Goal: Use online tool/utility: Utilize a website feature to perform a specific function

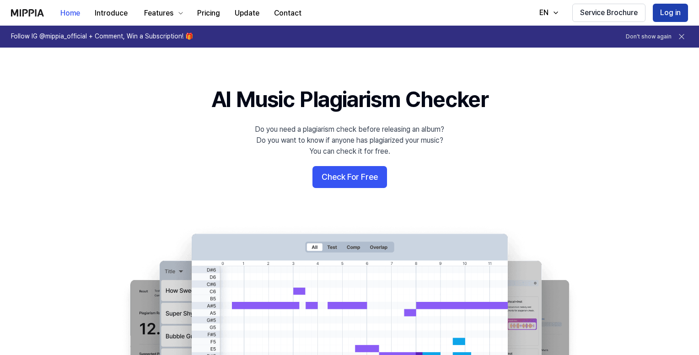
click at [664, 11] on button "Log in" at bounding box center [670, 13] width 35 height 18
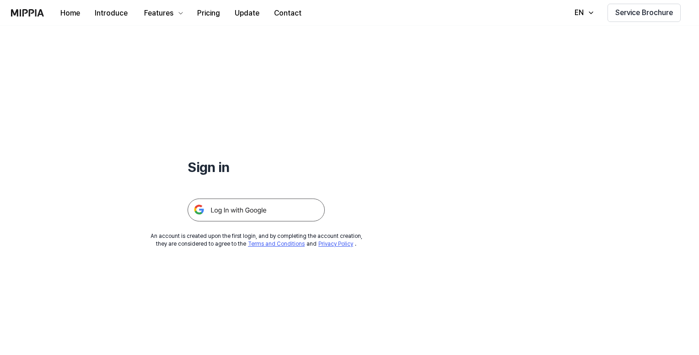
click at [283, 211] on img at bounding box center [256, 210] width 137 height 23
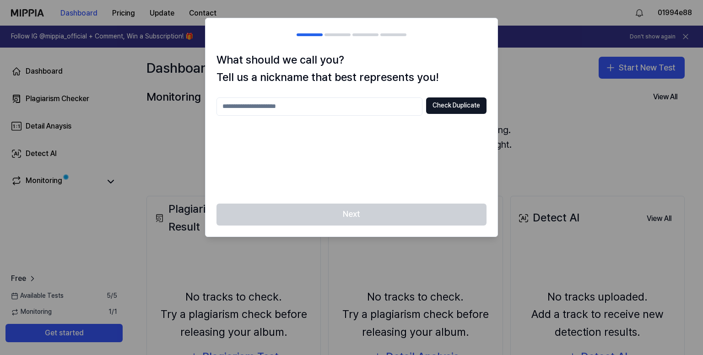
click at [311, 108] on input "text" at bounding box center [319, 106] width 206 height 18
type input "*****"
click at [469, 101] on button "Check Duplicate" at bounding box center [456, 105] width 60 height 16
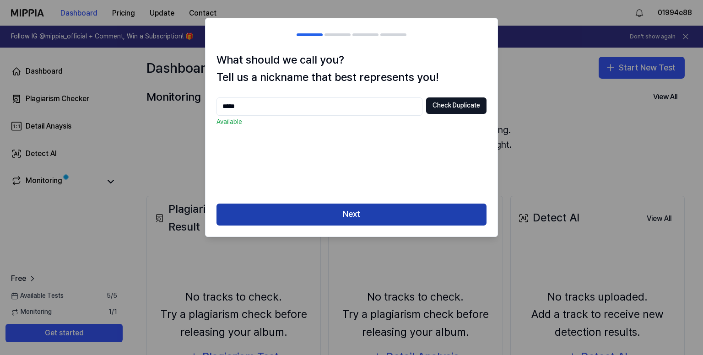
click at [339, 212] on button "Next" at bounding box center [351, 215] width 270 height 22
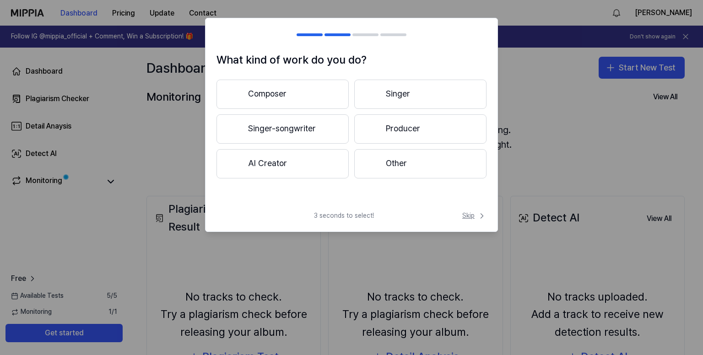
click at [466, 213] on span "Skip" at bounding box center [474, 215] width 24 height 9
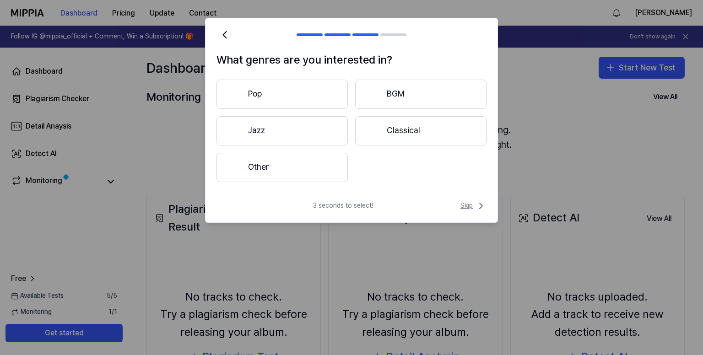
click at [469, 206] on span "Skip" at bounding box center [473, 205] width 26 height 11
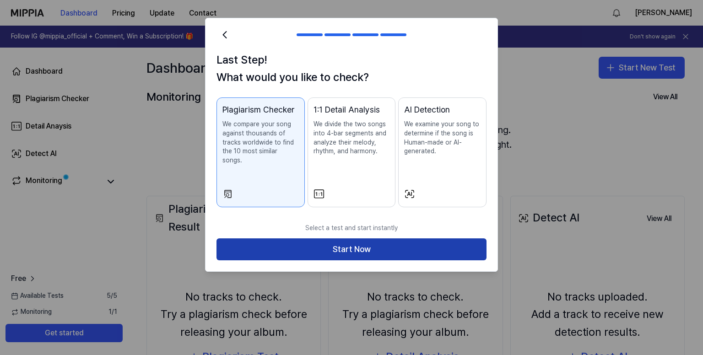
click at [445, 242] on button "Start Now" at bounding box center [351, 249] width 270 height 22
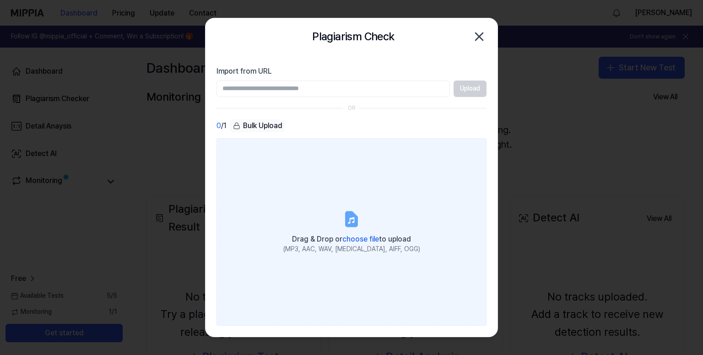
click at [326, 201] on label "Drag & Drop or choose file to upload (MP3, AAC, WAV, FLAC, AIFF, OGG)" at bounding box center [351, 232] width 270 height 188
click at [0, 0] on input "Drag & Drop or choose file to upload (MP3, AAC, WAV, FLAC, AIFF, OGG)" at bounding box center [0, 0] width 0 height 0
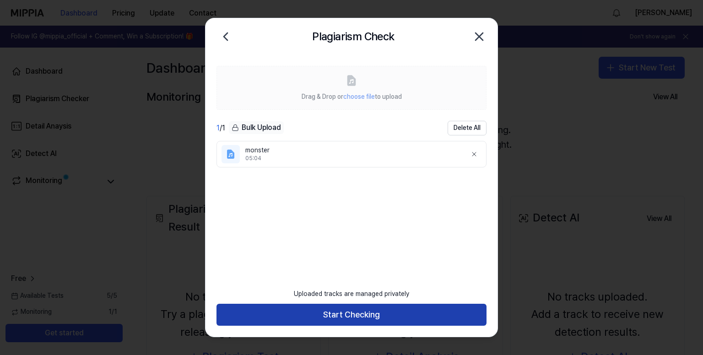
click at [315, 312] on button "Start Checking" at bounding box center [351, 315] width 270 height 22
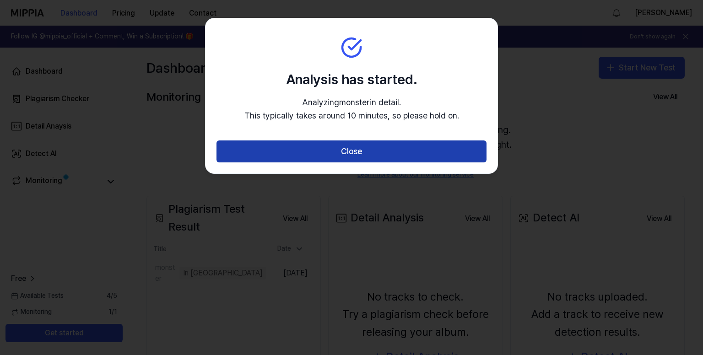
click at [324, 154] on button "Close" at bounding box center [351, 151] width 270 height 22
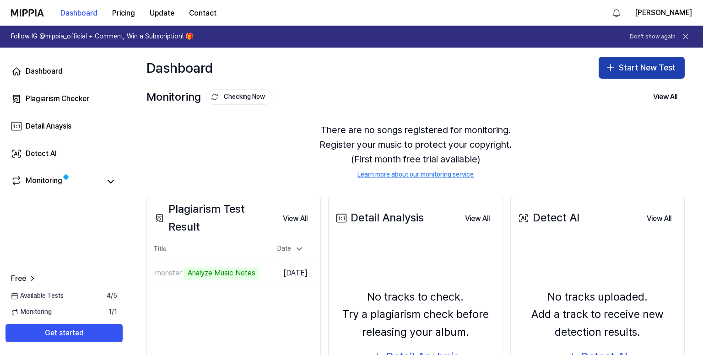
click at [640, 70] on button "Start New Test" at bounding box center [641, 68] width 86 height 22
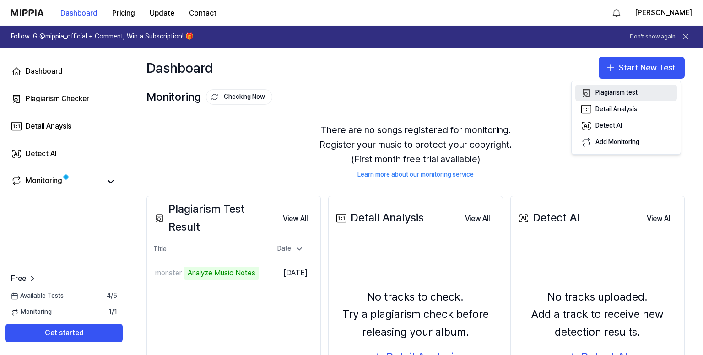
click at [613, 92] on div "Plagiarism test" at bounding box center [616, 92] width 42 height 9
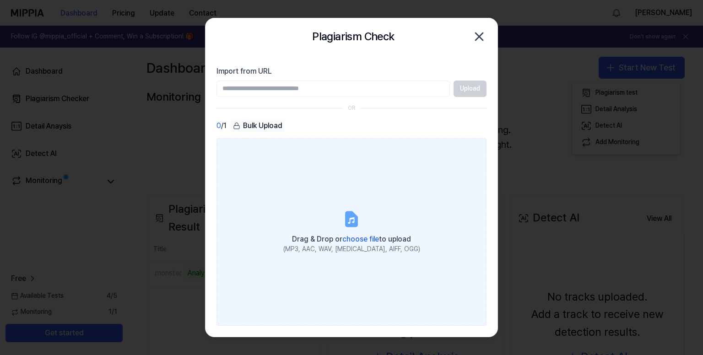
click at [341, 205] on label "Drag & Drop or choose file to upload (MP3, AAC, WAV, FLAC, AIFF, OGG)" at bounding box center [351, 232] width 270 height 188
click at [0, 0] on input "Drag & Drop or choose file to upload (MP3, AAC, WAV, FLAC, AIFF, OGG)" at bounding box center [0, 0] width 0 height 0
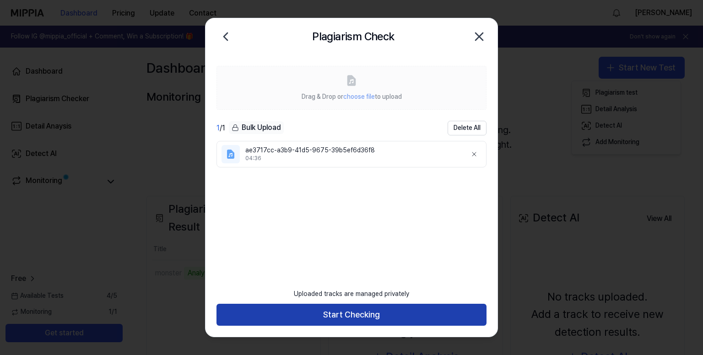
click at [350, 313] on button "Start Checking" at bounding box center [351, 315] width 270 height 22
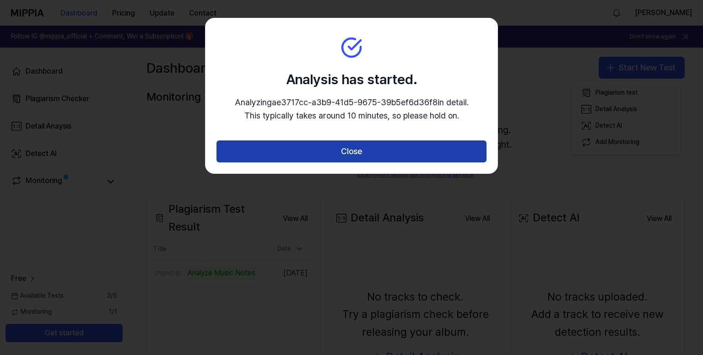
click at [403, 151] on button "Close" at bounding box center [351, 151] width 270 height 22
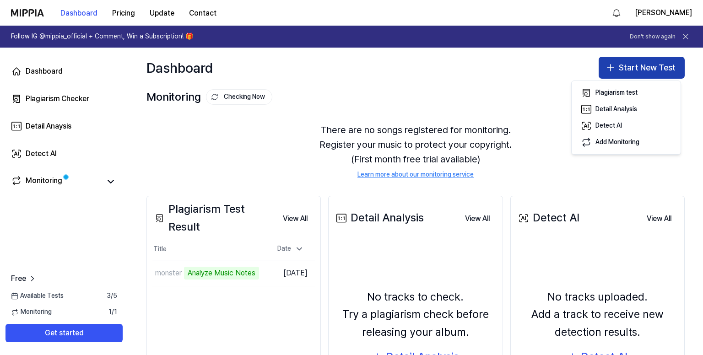
click at [625, 65] on button "Start New Test" at bounding box center [641, 68] width 86 height 22
click at [605, 74] on button "Start New Test" at bounding box center [641, 68] width 86 height 22
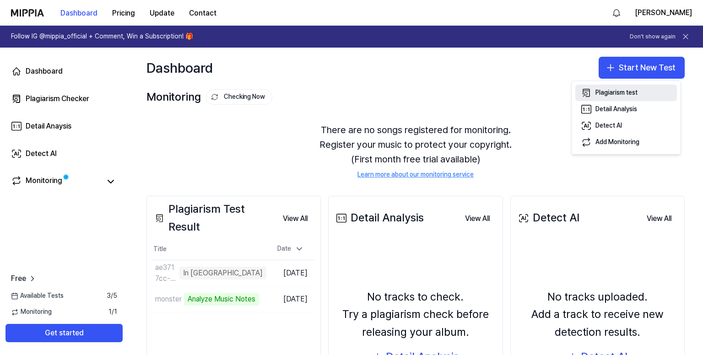
click at [609, 94] on div "Plagiarism test" at bounding box center [616, 92] width 42 height 9
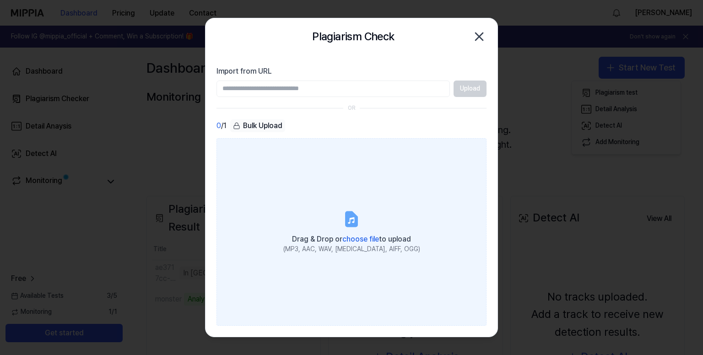
click at [341, 216] on label "Drag & Drop or choose file to upload (MP3, AAC, WAV, FLAC, AIFF, OGG)" at bounding box center [351, 232] width 270 height 188
click at [0, 0] on input "Drag & Drop or choose file to upload (MP3, AAC, WAV, FLAC, AIFF, OGG)" at bounding box center [0, 0] width 0 height 0
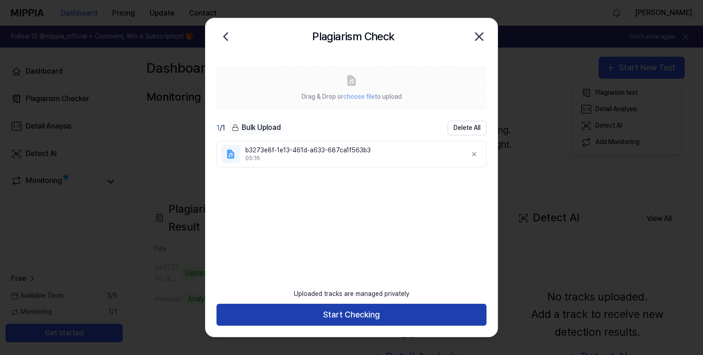
click at [368, 311] on button "Start Checking" at bounding box center [351, 315] width 270 height 22
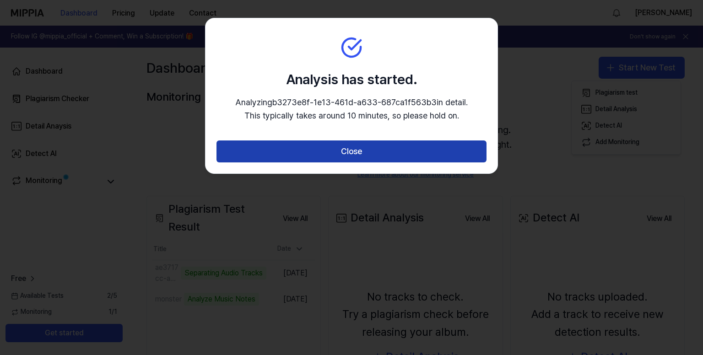
click at [390, 148] on button "Close" at bounding box center [351, 151] width 270 height 22
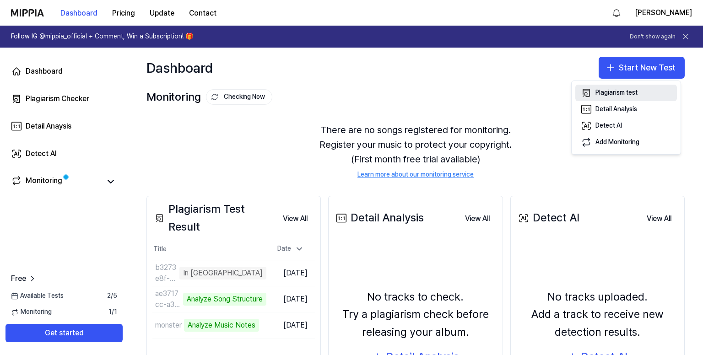
click at [617, 92] on div "Plagiarism test" at bounding box center [616, 92] width 42 height 9
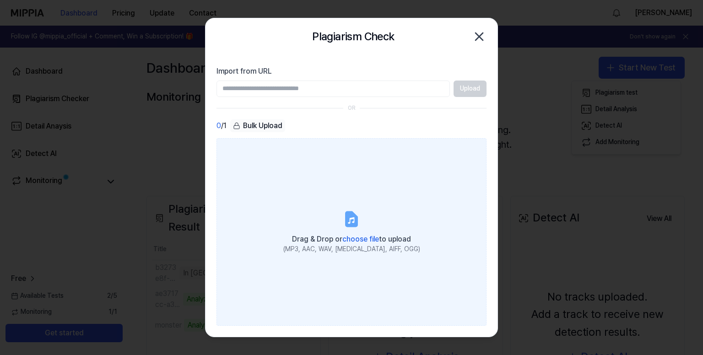
click at [331, 203] on label "Drag & Drop or choose file to upload (MP3, AAC, WAV, FLAC, AIFF, OGG)" at bounding box center [351, 232] width 270 height 188
click at [0, 0] on input "Drag & Drop or choose file to upload (MP3, AAC, WAV, FLAC, AIFF, OGG)" at bounding box center [0, 0] width 0 height 0
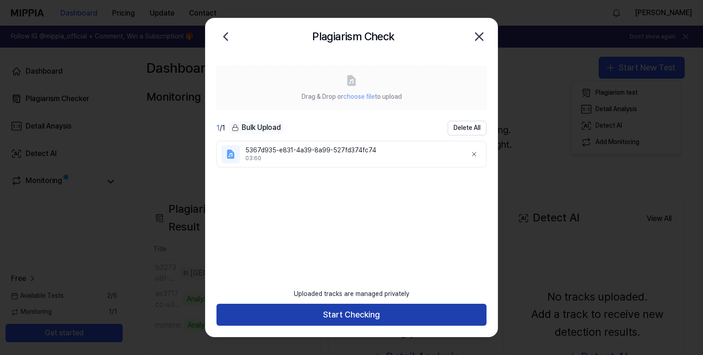
click at [323, 318] on button "Start Checking" at bounding box center [351, 315] width 270 height 22
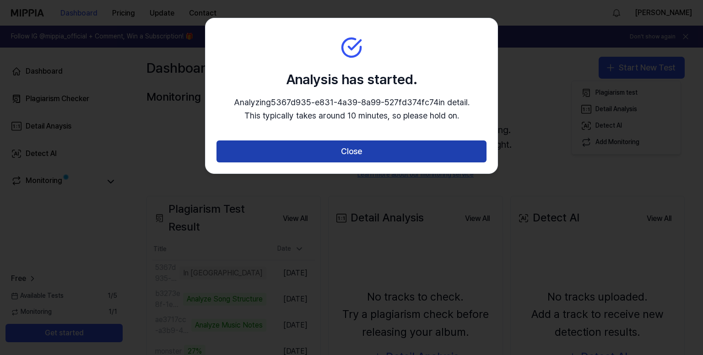
click at [318, 152] on button "Close" at bounding box center [351, 151] width 270 height 22
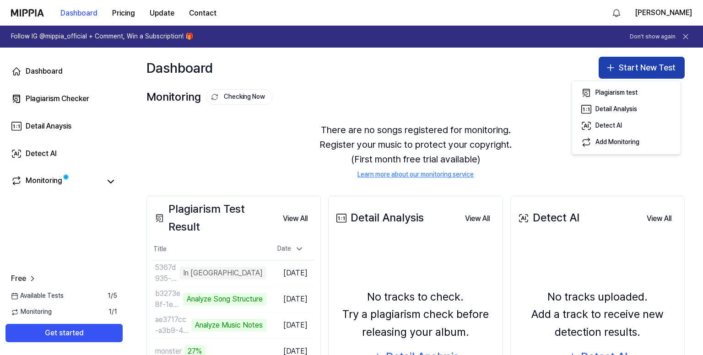
click at [628, 66] on button "Start New Test" at bounding box center [641, 68] width 86 height 22
click at [618, 69] on button "Start New Test" at bounding box center [641, 68] width 86 height 22
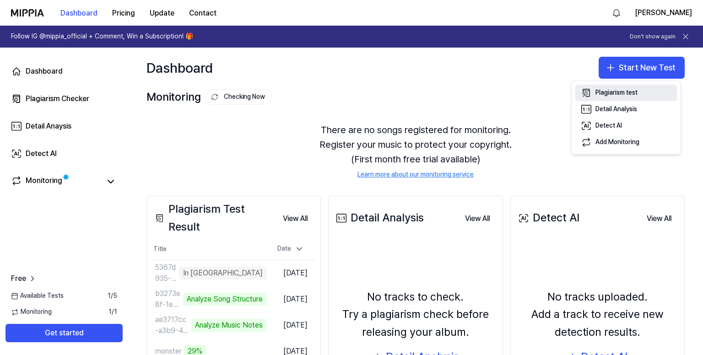
click at [613, 91] on div "Plagiarism test" at bounding box center [616, 92] width 42 height 9
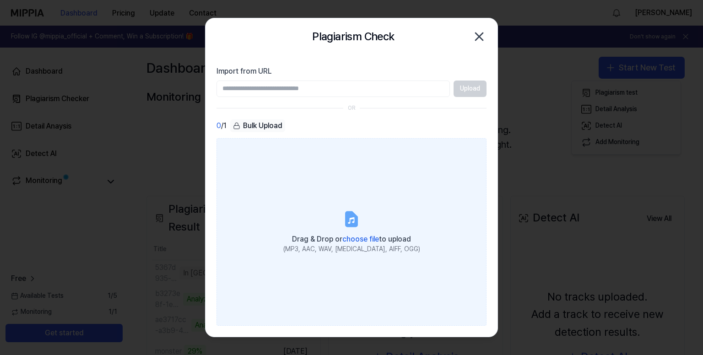
click at [348, 192] on label "Drag & Drop or choose file to upload (MP3, AAC, WAV, FLAC, AIFF, OGG)" at bounding box center [351, 232] width 270 height 188
click at [0, 0] on input "Drag & Drop or choose file to upload (MP3, AAC, WAV, FLAC, AIFF, OGG)" at bounding box center [0, 0] width 0 height 0
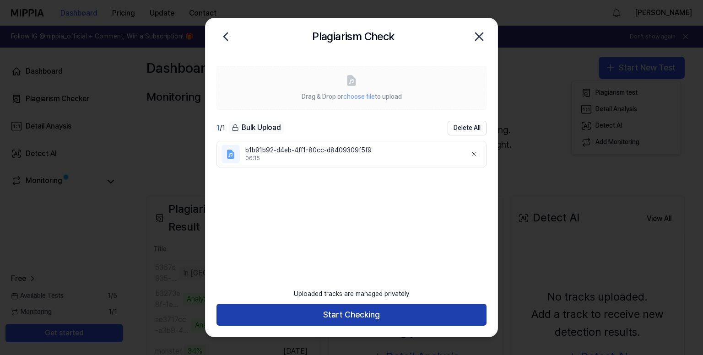
drag, startPoint x: 402, startPoint y: 312, endPoint x: 406, endPoint y: 310, distance: 4.7
click at [402, 312] on button "Start Checking" at bounding box center [351, 315] width 270 height 22
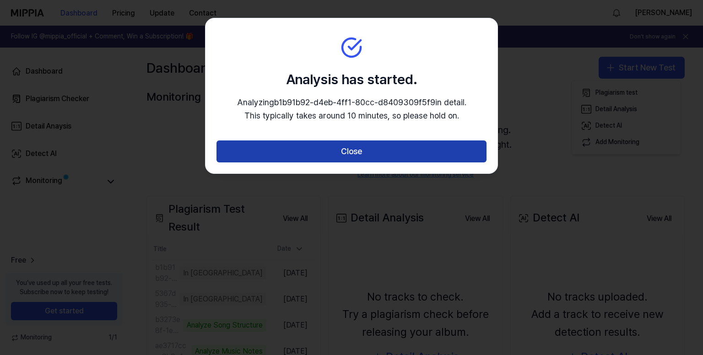
click at [352, 161] on button "Close" at bounding box center [351, 151] width 270 height 22
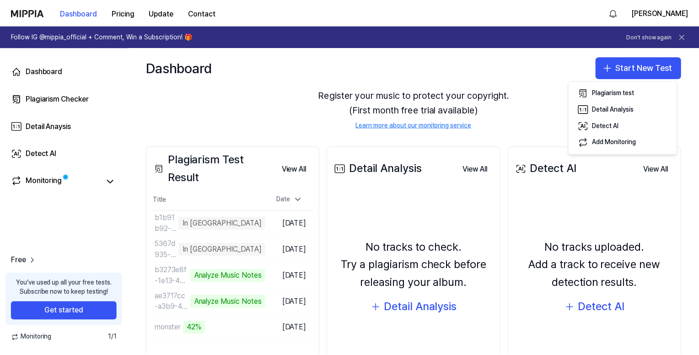
scroll to position [108, 0]
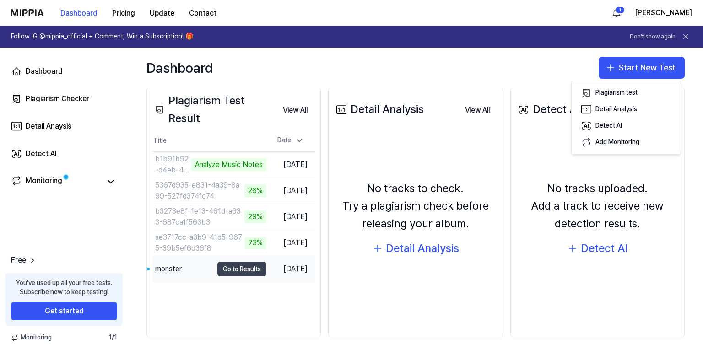
click at [232, 269] on button "Go to Results" at bounding box center [241, 269] width 49 height 15
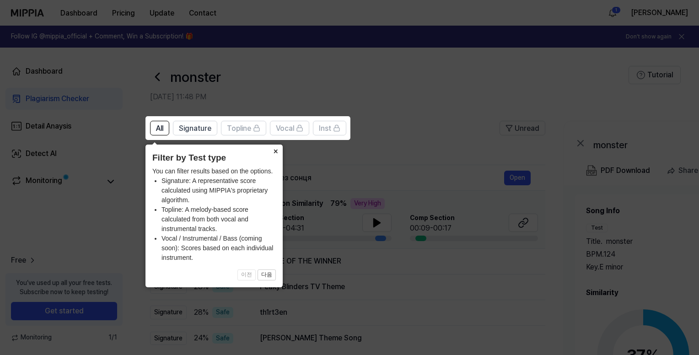
click at [271, 150] on button "×" at bounding box center [275, 151] width 15 height 13
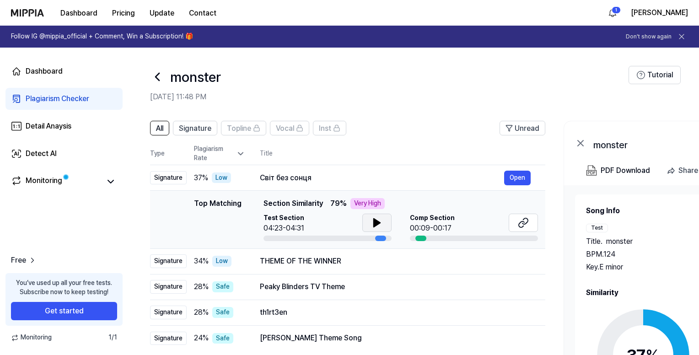
click at [375, 221] on icon at bounding box center [377, 223] width 6 height 8
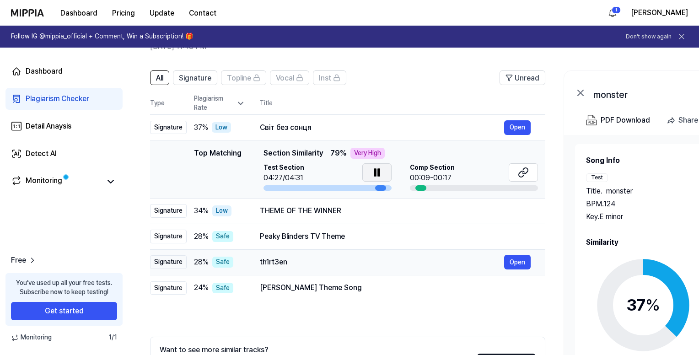
scroll to position [37, 0]
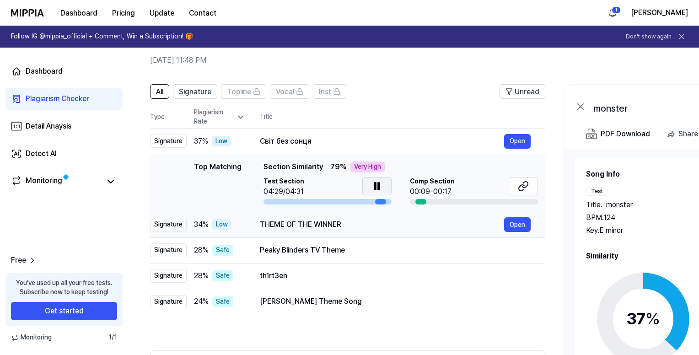
click at [366, 224] on div "THEME OF THE WINNER" at bounding box center [382, 224] width 244 height 11
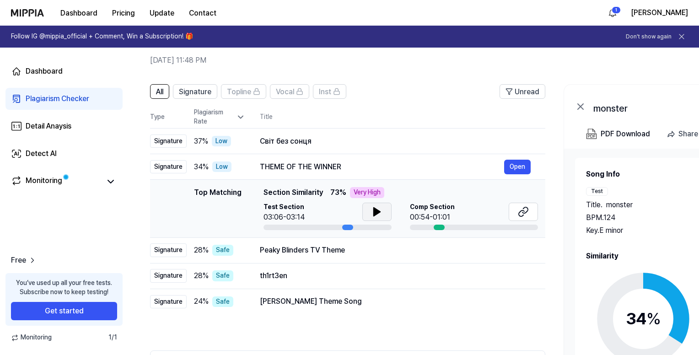
click at [375, 214] on icon at bounding box center [377, 212] width 6 height 8
click at [374, 214] on icon at bounding box center [375, 211] width 2 height 7
click at [381, 253] on div "Peaky Blinders TV Theme" at bounding box center [382, 250] width 244 height 11
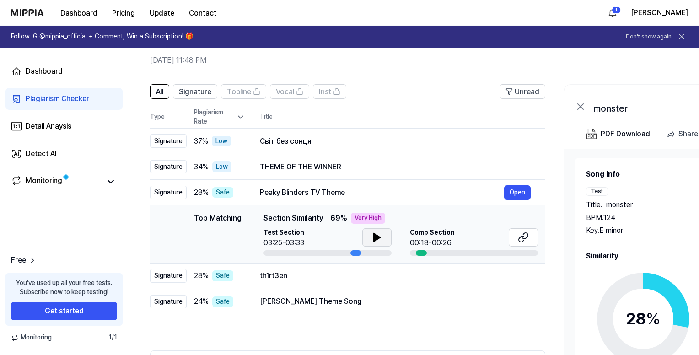
click at [374, 235] on icon at bounding box center [377, 237] width 6 height 8
click at [370, 279] on div "th1rt3en" at bounding box center [382, 275] width 244 height 11
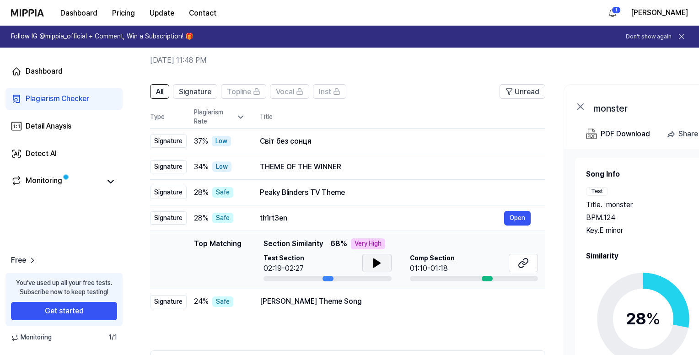
click at [377, 260] on icon at bounding box center [377, 263] width 11 height 11
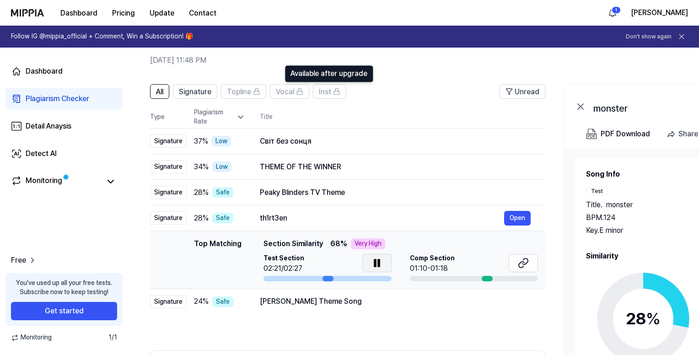
click at [360, 92] on header "All Signature Topline Vocal Inst Available after upgrade Available after upgrad…" at bounding box center [347, 95] width 395 height 22
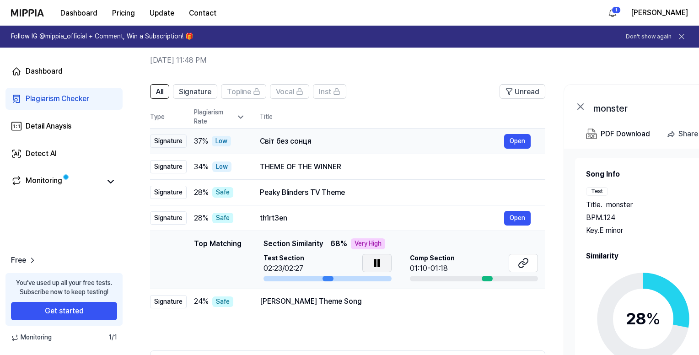
click at [370, 146] on div "Світ без сонця" at bounding box center [382, 141] width 244 height 11
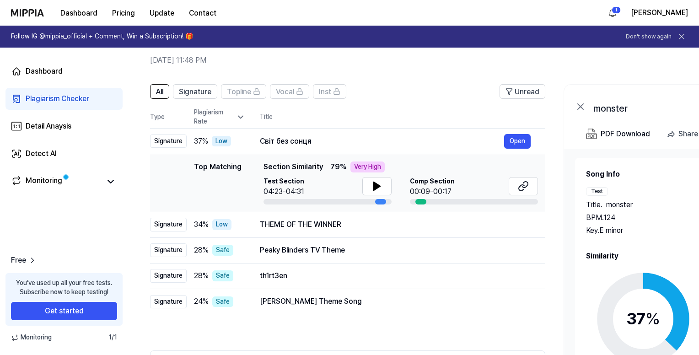
click at [688, 232] on div "Key. E minor" at bounding box center [644, 230] width 116 height 11
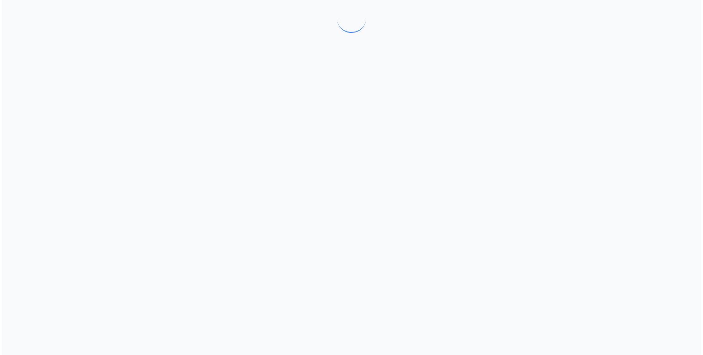
scroll to position [0, 0]
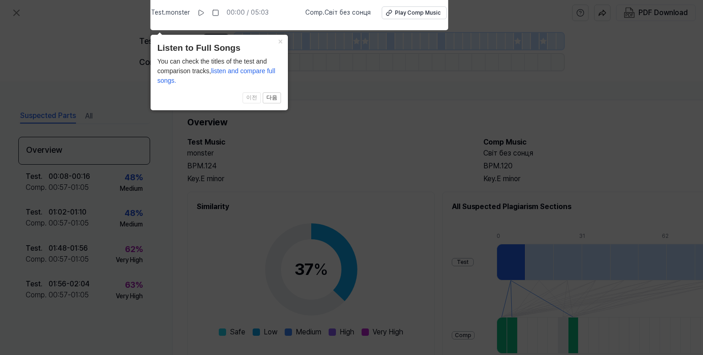
click at [407, 167] on icon at bounding box center [351, 175] width 703 height 360
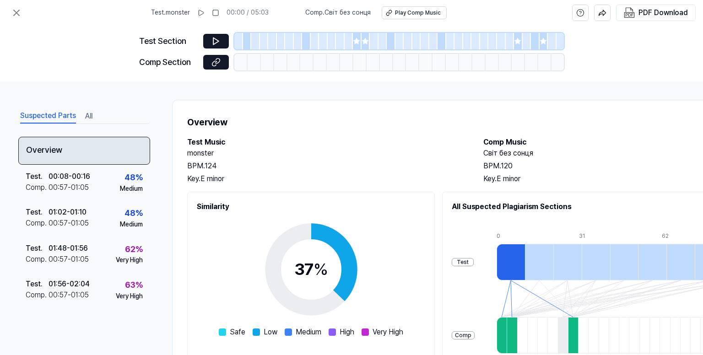
click at [64, 155] on div "Overview" at bounding box center [84, 151] width 132 height 28
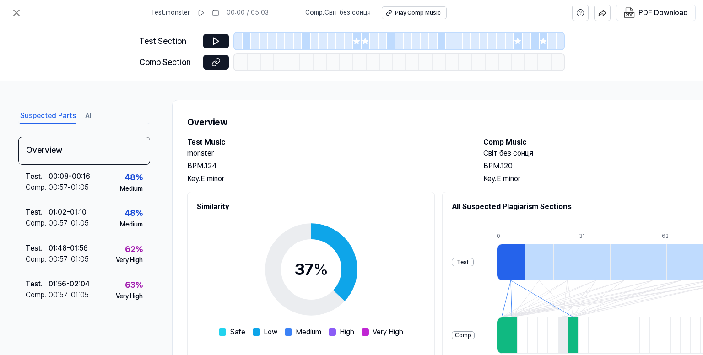
click at [88, 120] on button "All" at bounding box center [88, 116] width 7 height 15
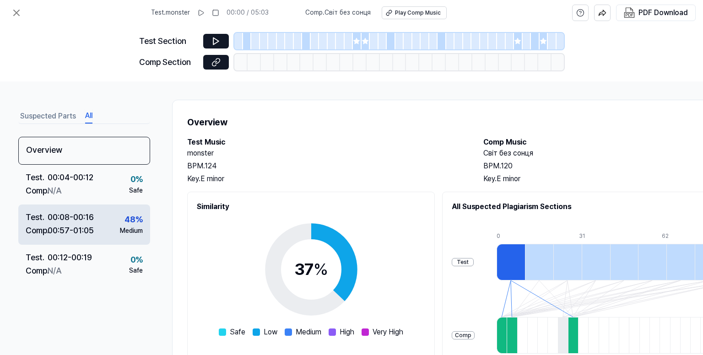
click at [109, 212] on div "Test . 00:08 - 00:16 Comp . 00:57 - 01:05 48 % Medium" at bounding box center [84, 225] width 132 height 40
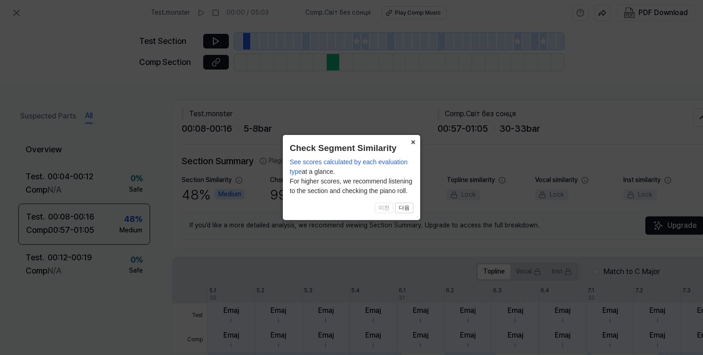
click at [416, 141] on button "×" at bounding box center [412, 141] width 15 height 13
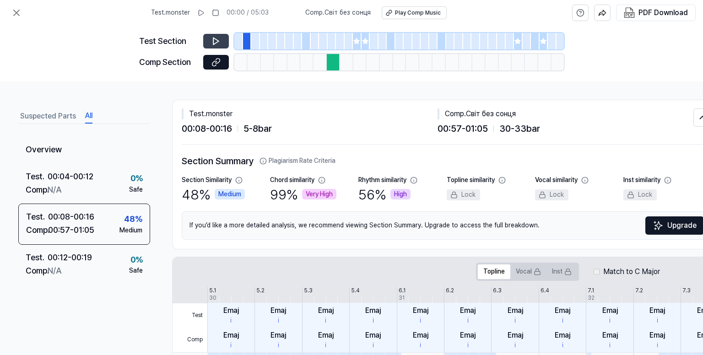
click at [219, 34] on button at bounding box center [216, 41] width 26 height 15
drag, startPoint x: 222, startPoint y: 37, endPoint x: 234, endPoint y: 44, distance: 14.4
click at [221, 37] on button at bounding box center [216, 41] width 26 height 15
click at [11, 7] on icon at bounding box center [16, 12] width 11 height 11
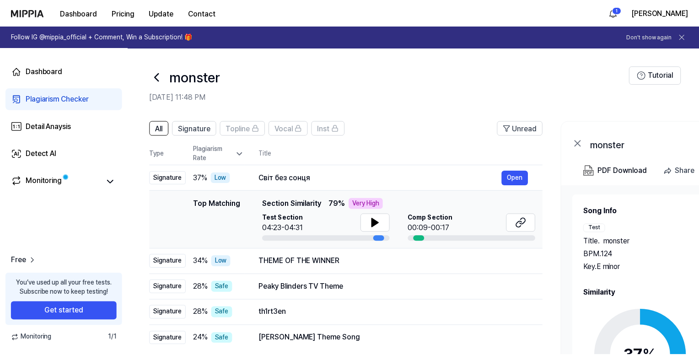
scroll to position [37, 0]
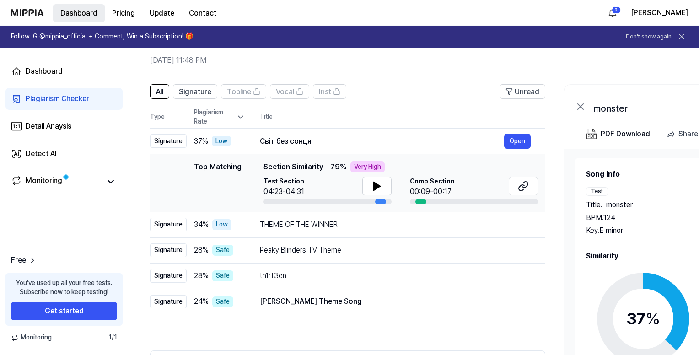
click at [75, 11] on button "Dashboard" at bounding box center [79, 13] width 52 height 18
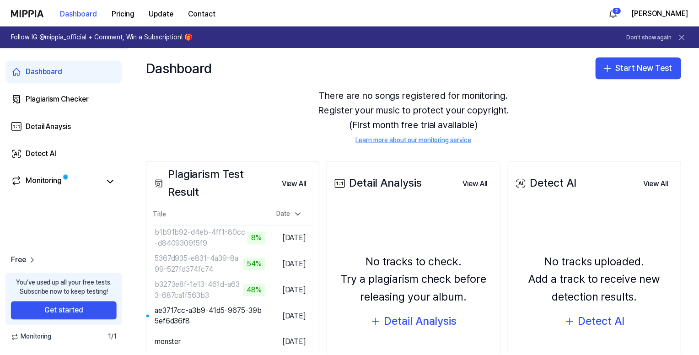
scroll to position [108, 0]
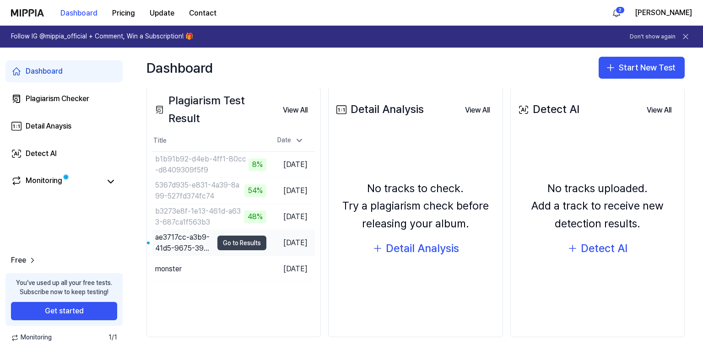
click at [249, 242] on button "Go to Results" at bounding box center [241, 243] width 49 height 15
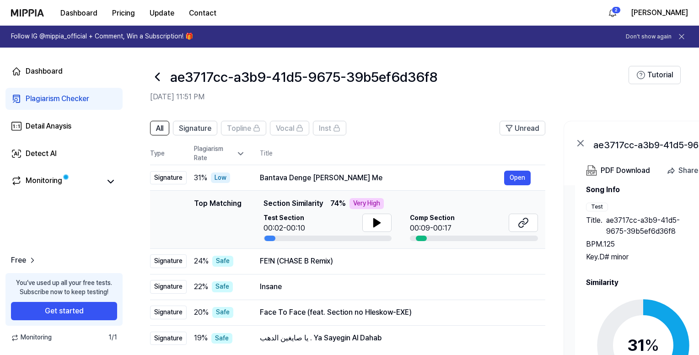
scroll to position [38, 0]
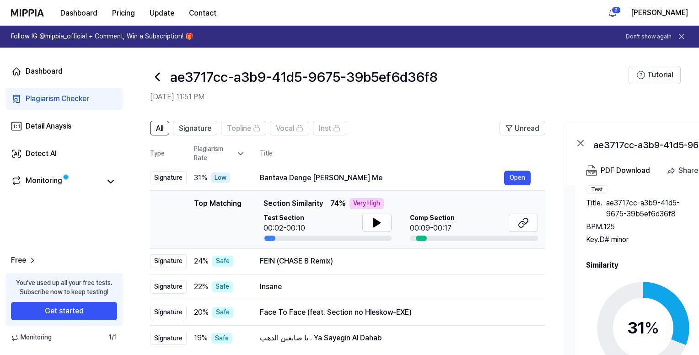
drag, startPoint x: 647, startPoint y: 297, endPoint x: 620, endPoint y: 301, distance: 26.8
click at [646, 297] on circle at bounding box center [643, 328] width 76 height 76
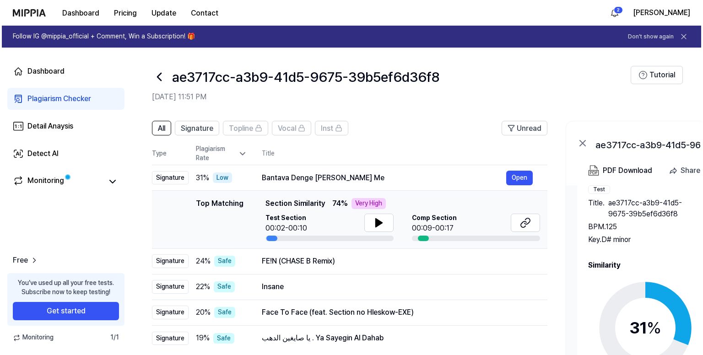
scroll to position [0, 0]
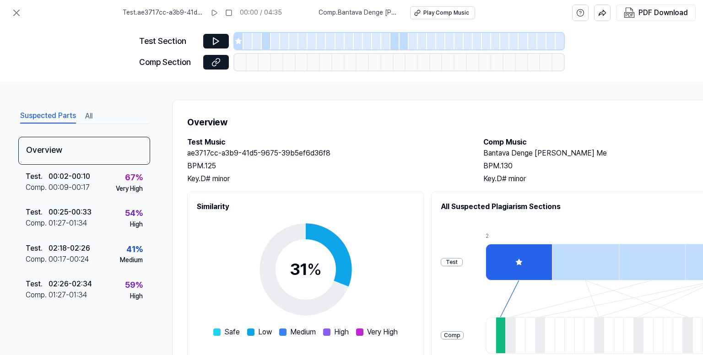
click at [90, 117] on button "All" at bounding box center [88, 116] width 7 height 15
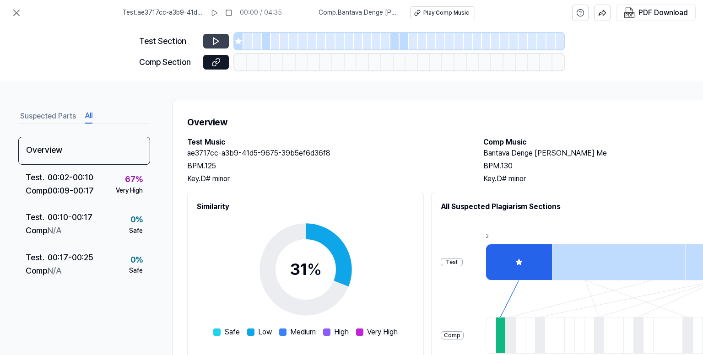
click at [213, 38] on icon at bounding box center [215, 41] width 5 height 7
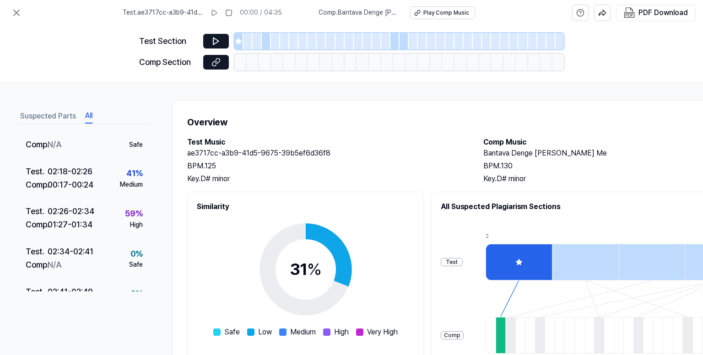
scroll to position [778, 0]
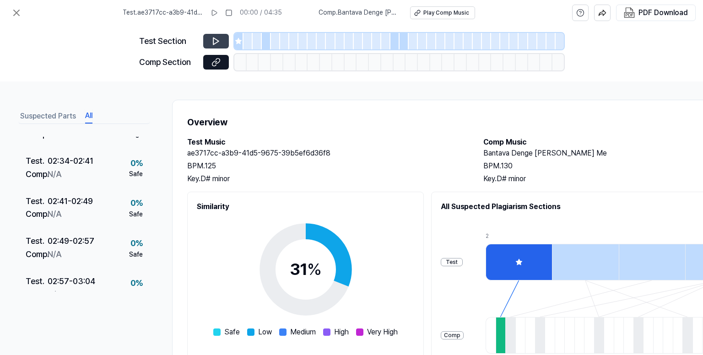
click at [217, 37] on icon at bounding box center [215, 41] width 9 height 9
click at [219, 44] on icon at bounding box center [215, 41] width 9 height 9
click at [238, 47] on div at bounding box center [238, 41] width 9 height 16
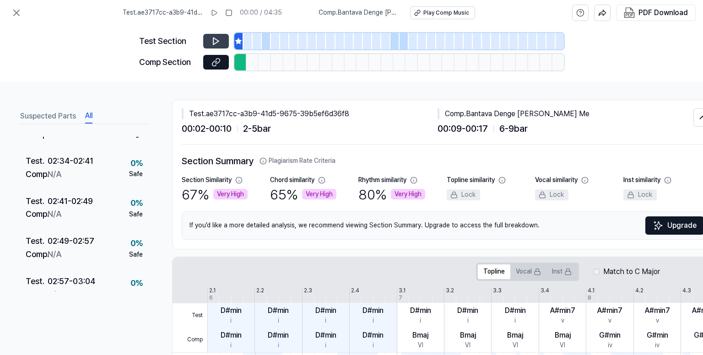
click at [215, 44] on icon at bounding box center [215, 41] width 9 height 9
click at [264, 43] on div at bounding box center [266, 41] width 9 height 16
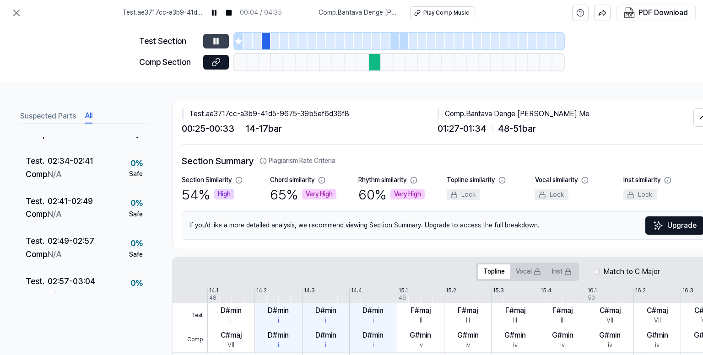
click at [216, 39] on icon at bounding box center [215, 41] width 9 height 9
click at [216, 42] on icon at bounding box center [215, 41] width 9 height 9
click at [217, 42] on icon at bounding box center [217, 41] width 1 height 6
click at [391, 40] on div at bounding box center [394, 41] width 9 height 16
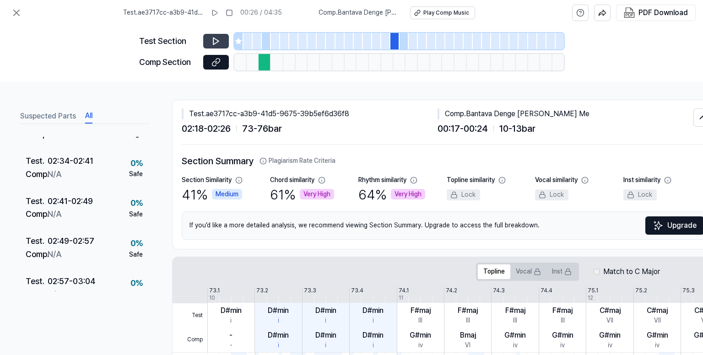
click at [319, 43] on div at bounding box center [321, 41] width 9 height 16
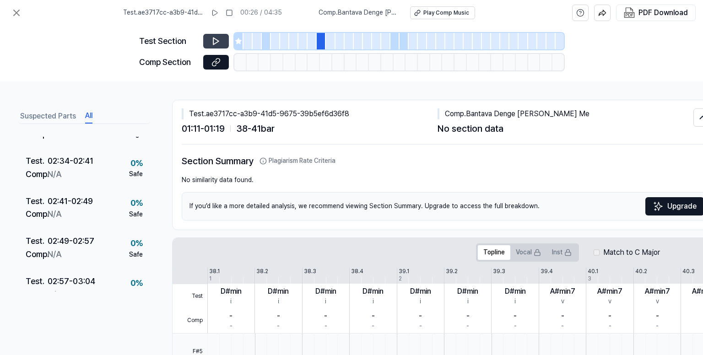
click at [393, 39] on div at bounding box center [394, 41] width 9 height 16
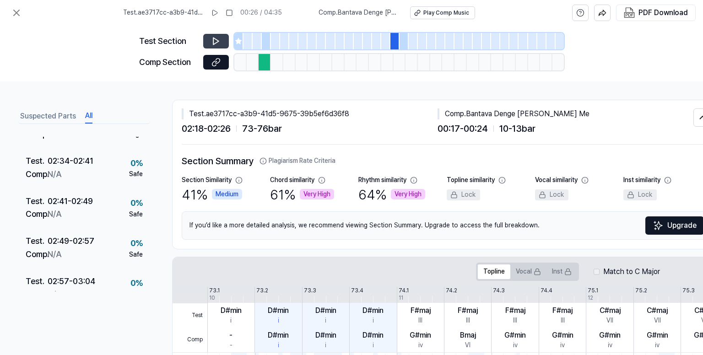
click at [406, 41] on div at bounding box center [403, 41] width 9 height 16
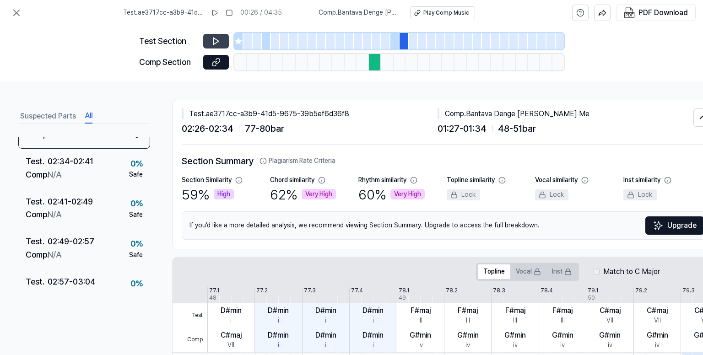
click at [211, 43] on icon at bounding box center [215, 41] width 9 height 9
click at [217, 45] on icon at bounding box center [215, 41] width 9 height 9
click at [218, 37] on icon at bounding box center [215, 41] width 9 height 9
click at [85, 114] on button "All" at bounding box center [88, 116] width 7 height 15
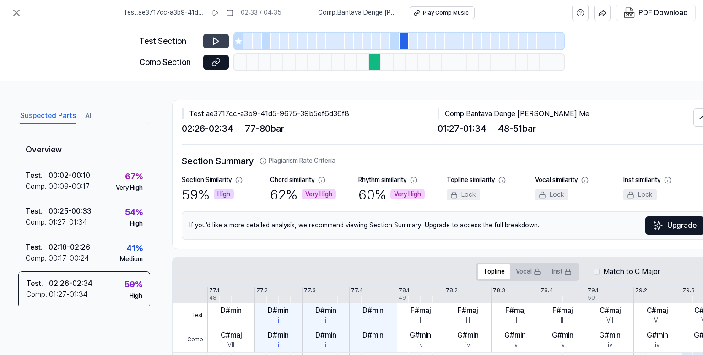
click at [62, 114] on button "Suspected Parts" at bounding box center [48, 116] width 56 height 15
click at [88, 114] on button "All" at bounding box center [88, 116] width 7 height 15
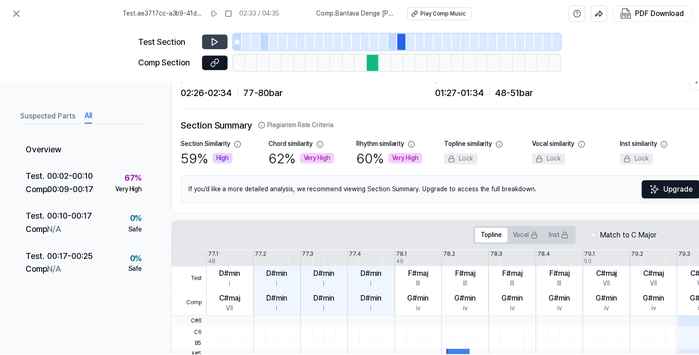
scroll to position [0, 0]
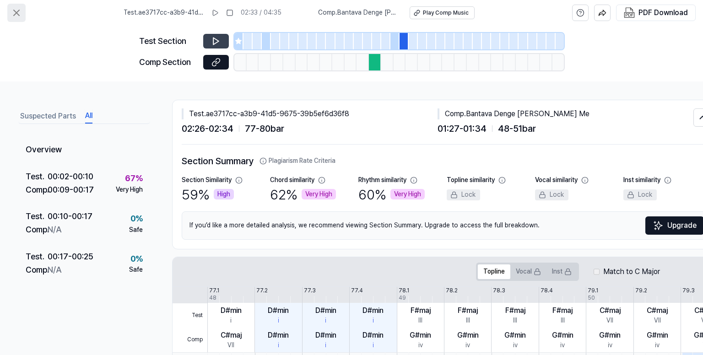
click at [16, 11] on icon at bounding box center [16, 12] width 11 height 11
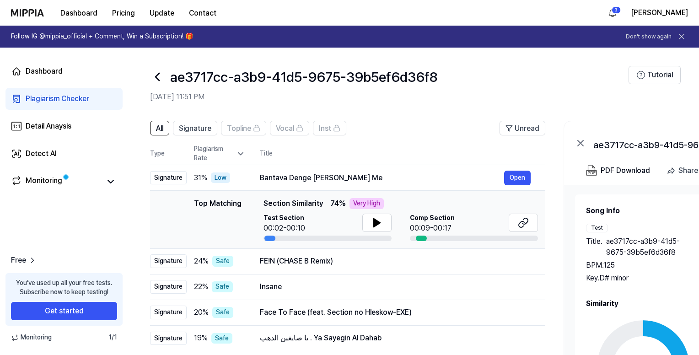
click at [158, 71] on icon at bounding box center [157, 77] width 15 height 15
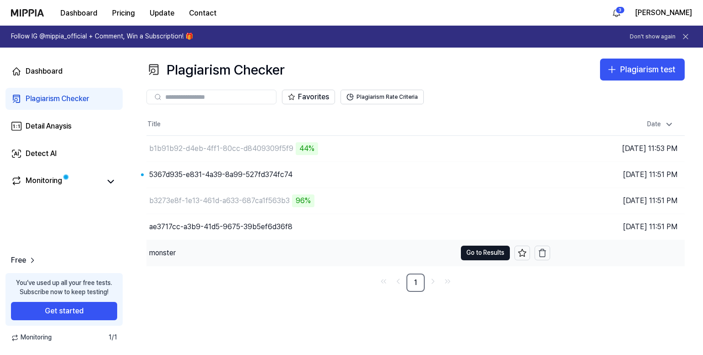
click at [249, 252] on div "monster" at bounding box center [301, 253] width 310 height 26
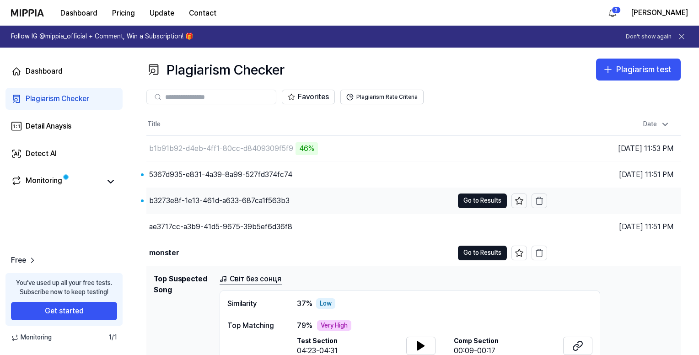
click at [335, 203] on div "b3273e8f-1e13-461d-a633-687ca1f563b3" at bounding box center [299, 201] width 307 height 26
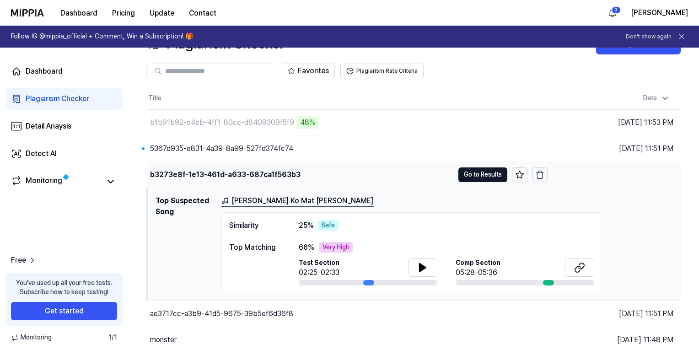
scroll to position [49, 0]
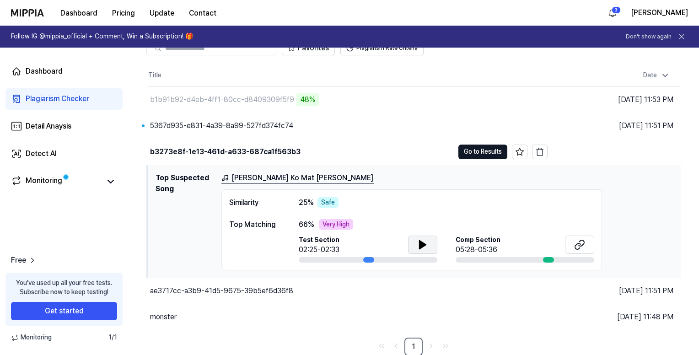
click at [422, 240] on icon at bounding box center [422, 244] width 11 height 11
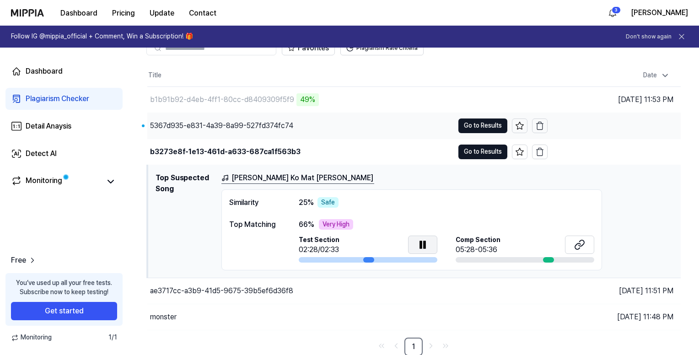
click at [331, 120] on div "5367d935-e831-4a39-8a99-527fd374fc74" at bounding box center [300, 126] width 307 height 26
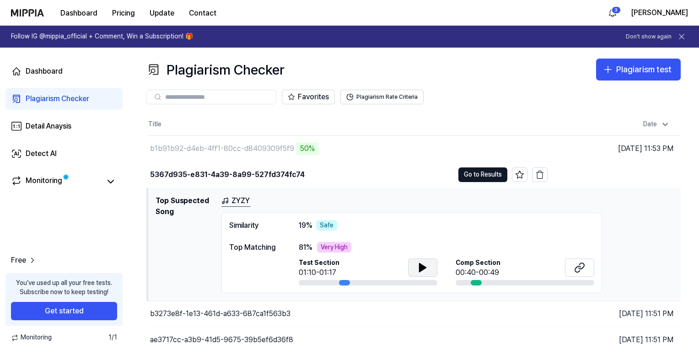
click at [421, 268] on icon at bounding box center [423, 268] width 6 height 8
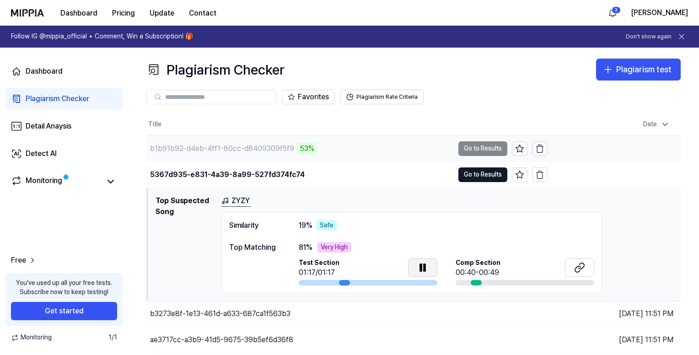
click at [343, 147] on div "b1b91b92-d4eb-4ff1-80cc-d8409309f5f9 53%" at bounding box center [300, 149] width 307 height 26
click at [334, 147] on div "b1b91b92-d4eb-4ff1-80cc-d8409309f5f9 53%" at bounding box center [300, 149] width 307 height 26
click at [373, 148] on div "b1b91b92-d4eb-4ff1-80cc-d8409309f5f9 54%" at bounding box center [300, 149] width 307 height 26
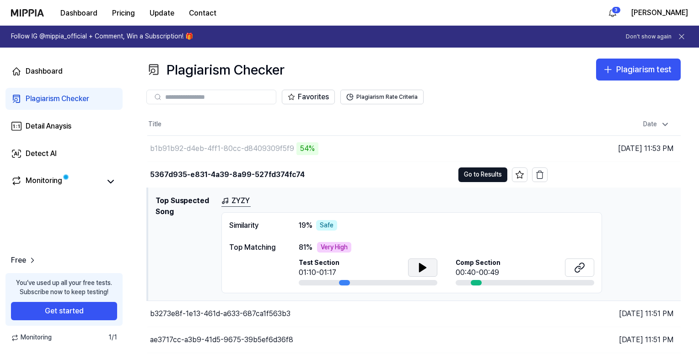
click at [233, 202] on link "ZYZY" at bounding box center [235, 200] width 29 height 11
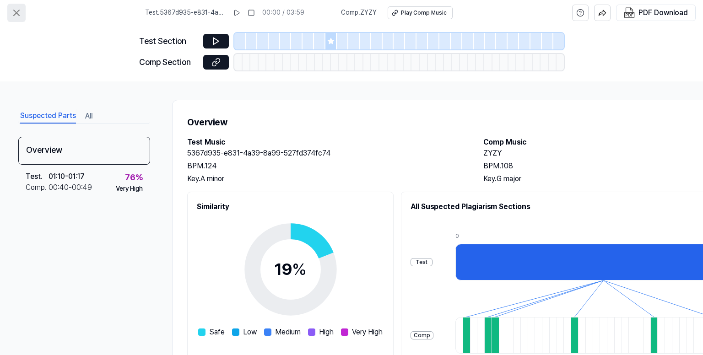
click at [16, 15] on icon at bounding box center [16, 12] width 11 height 11
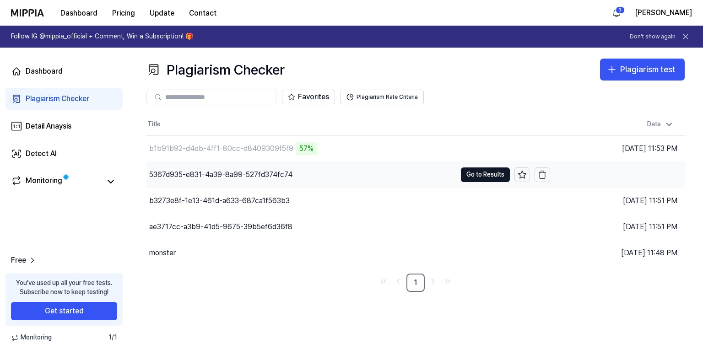
click at [353, 176] on div "5367d935-e831-4a39-8a99-527fd374fc74" at bounding box center [301, 175] width 310 height 26
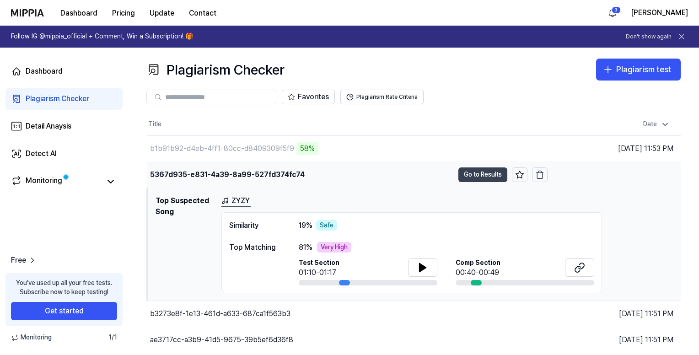
click at [491, 173] on button "Go to Results" at bounding box center [482, 174] width 49 height 15
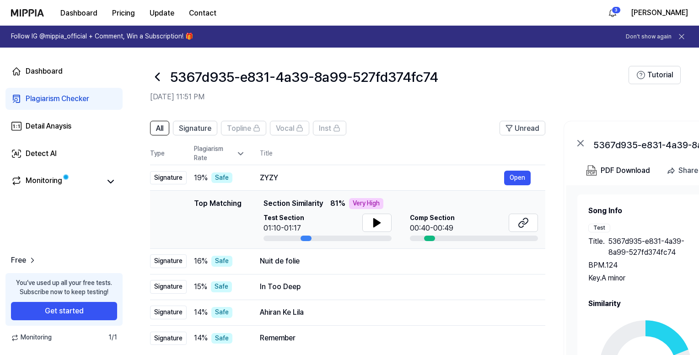
click at [163, 76] on icon at bounding box center [157, 77] width 15 height 15
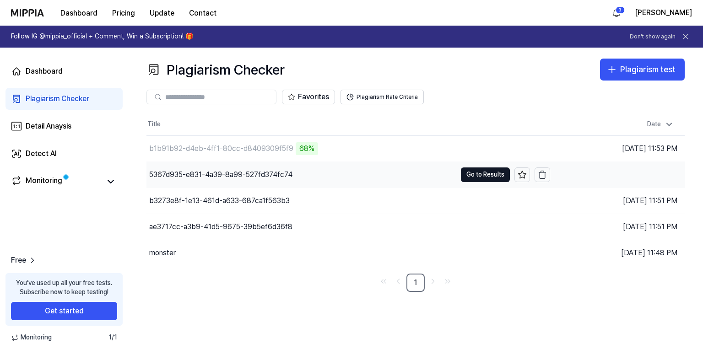
click at [334, 176] on div "5367d935-e831-4a39-8a99-527fd374fc74" at bounding box center [301, 175] width 310 height 26
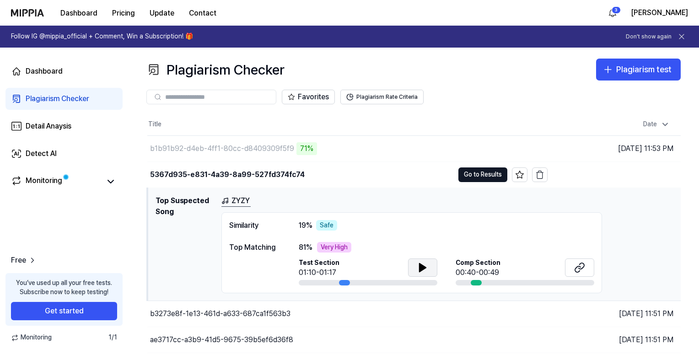
click at [425, 268] on icon at bounding box center [422, 267] width 11 height 11
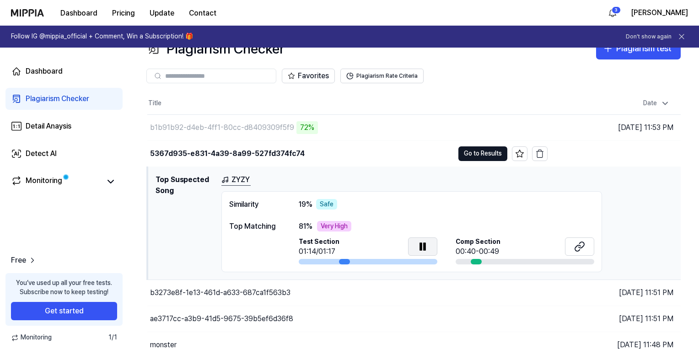
scroll to position [49, 0]
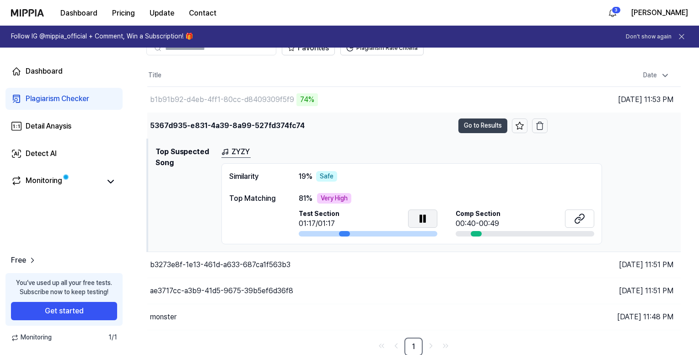
click at [476, 125] on button "Go to Results" at bounding box center [482, 125] width 49 height 15
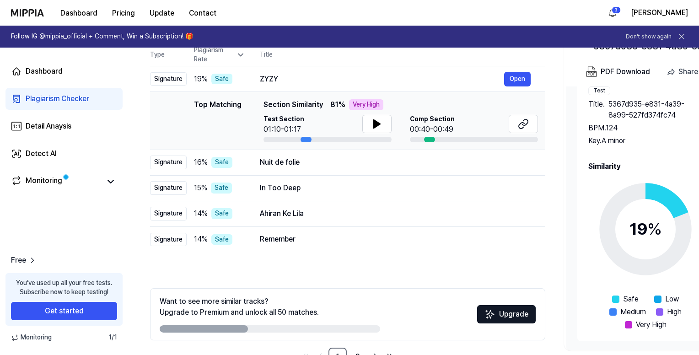
scroll to position [128, 0]
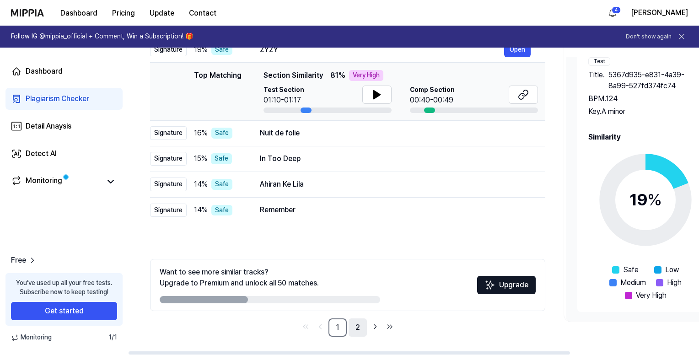
click at [359, 329] on link "2" at bounding box center [358, 327] width 18 height 18
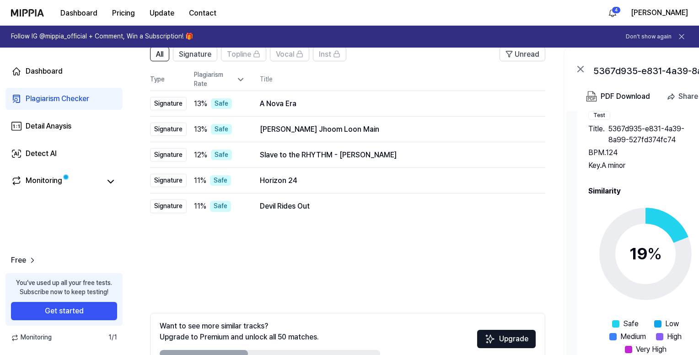
scroll to position [0, 0]
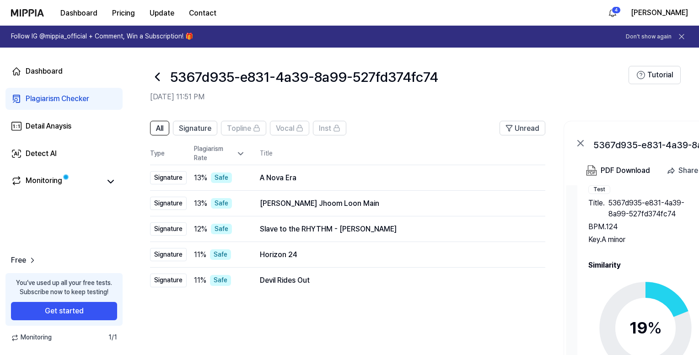
click at [160, 78] on icon at bounding box center [157, 77] width 15 height 15
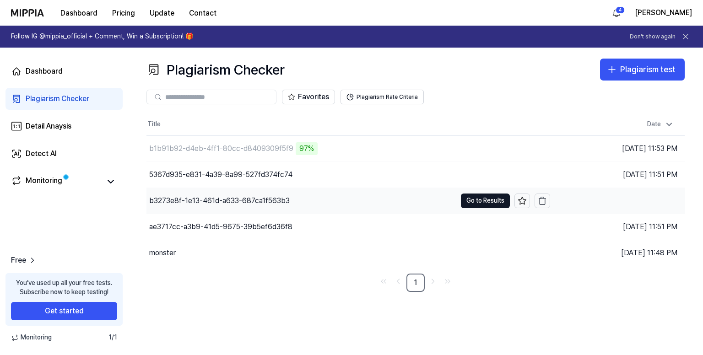
click at [337, 194] on div "b3273e8f-1e13-461d-a633-687ca1f563b3" at bounding box center [301, 201] width 310 height 26
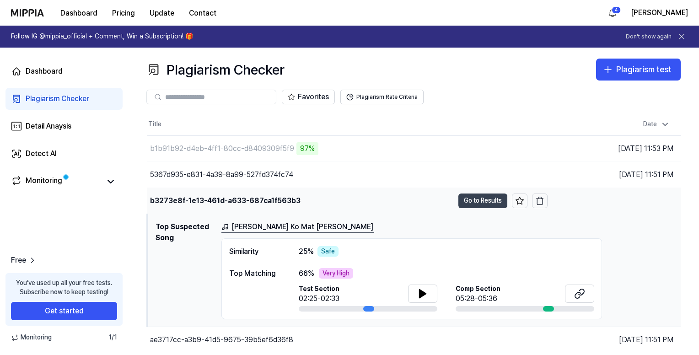
click at [473, 194] on button "Go to Results" at bounding box center [482, 201] width 49 height 15
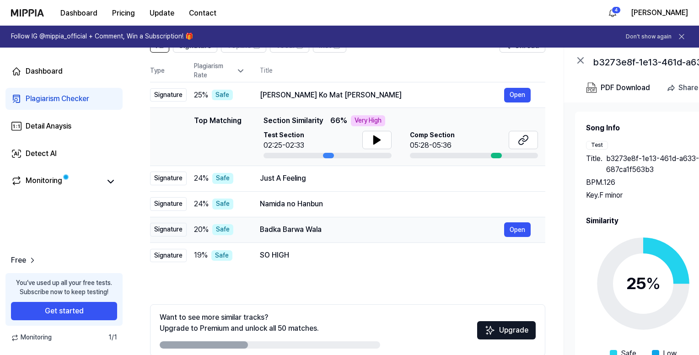
scroll to position [37, 0]
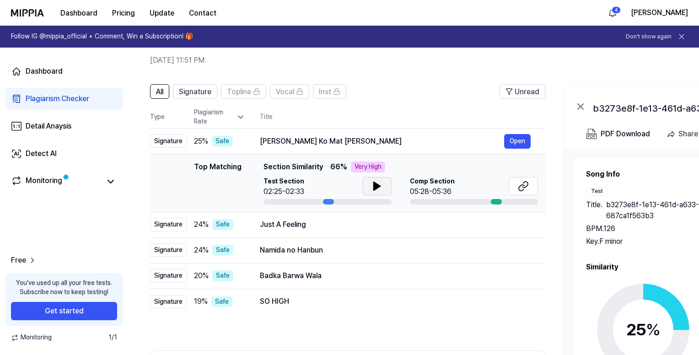
click at [384, 183] on button at bounding box center [376, 186] width 29 height 18
click at [98, 74] on link "Dashboard" at bounding box center [63, 71] width 117 height 22
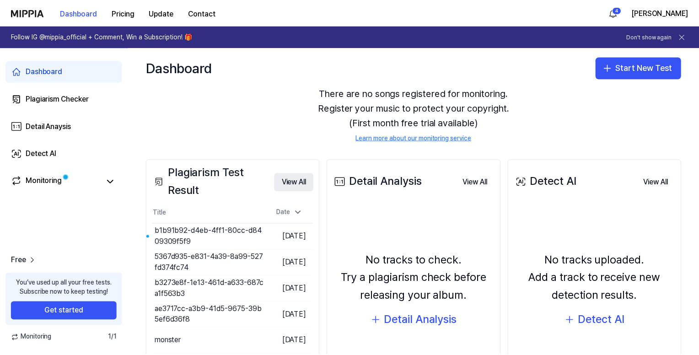
scroll to position [92, 0]
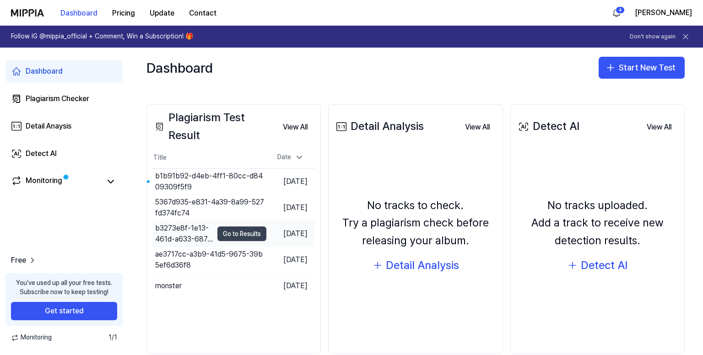
click at [239, 235] on button "Go to Results" at bounding box center [241, 233] width 49 height 15
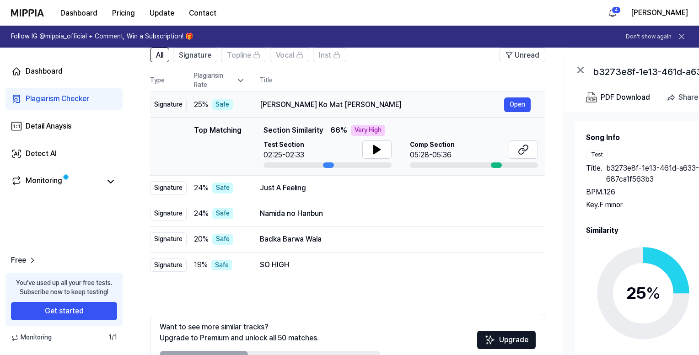
scroll to position [0, 0]
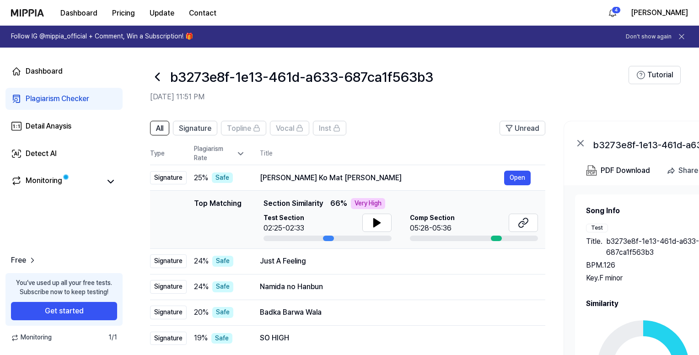
click at [63, 101] on div "Plagiarism Checker" at bounding box center [58, 98] width 64 height 11
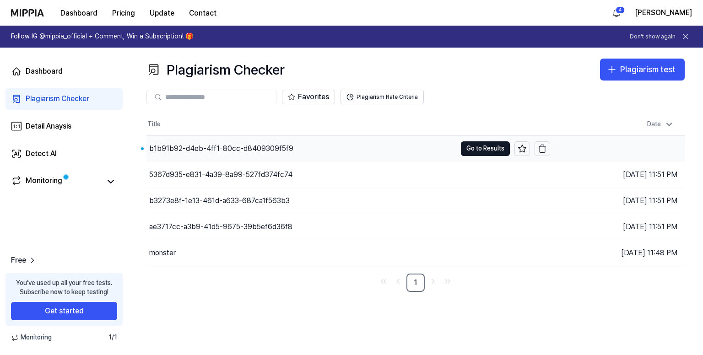
click at [244, 144] on div "b1b91b92-d4eb-4ff1-80cc-d8409309f5f9" at bounding box center [221, 148] width 144 height 11
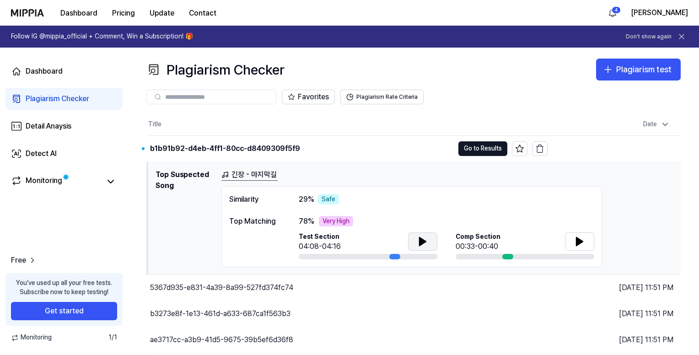
click at [422, 237] on icon at bounding box center [422, 241] width 11 height 11
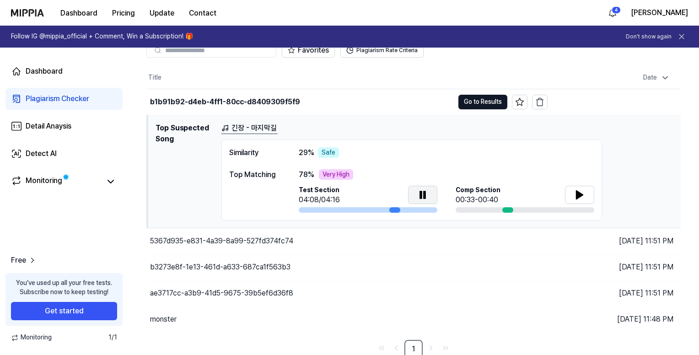
scroll to position [49, 0]
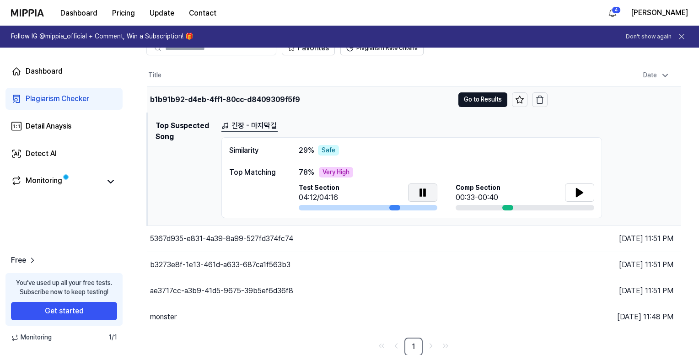
click at [343, 101] on div "b1b91b92-d4eb-4ff1-80cc-d8409309f5f9" at bounding box center [300, 100] width 307 height 26
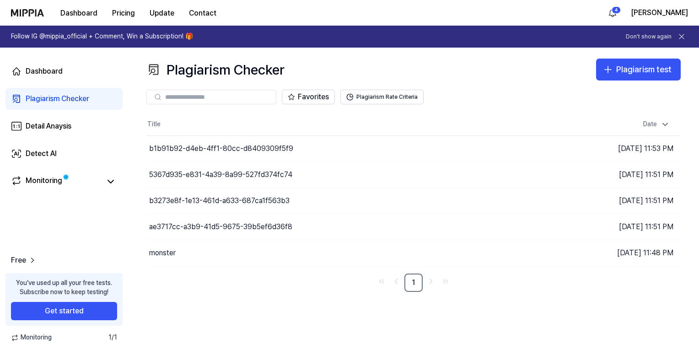
scroll to position [0, 0]
click at [382, 143] on div "b1b91b92-d4eb-4ff1-80cc-d8409309f5f9" at bounding box center [301, 149] width 310 height 26
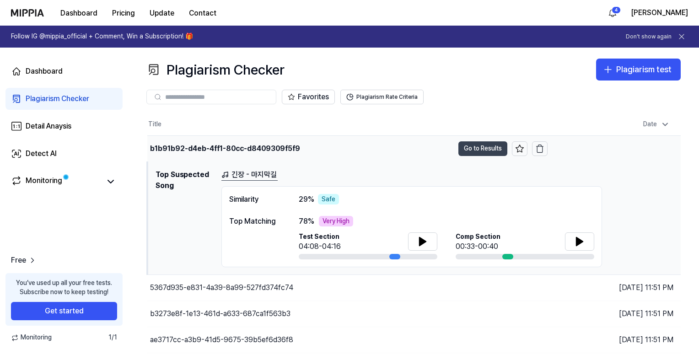
click at [469, 147] on button "Go to Results" at bounding box center [482, 148] width 49 height 15
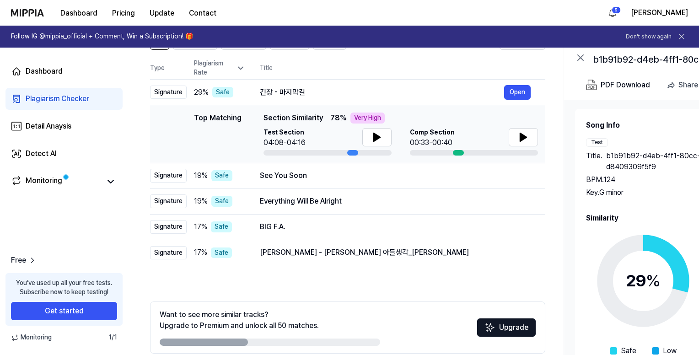
scroll to position [37, 0]
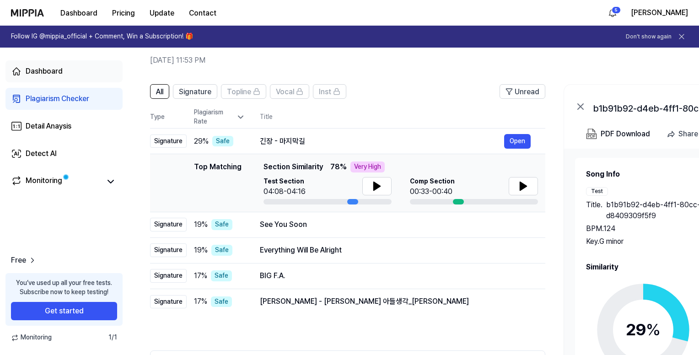
click at [53, 69] on div "Dashboard" at bounding box center [44, 71] width 37 height 11
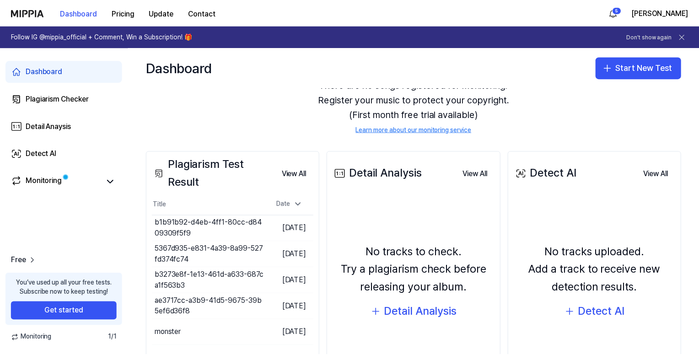
scroll to position [92, 0]
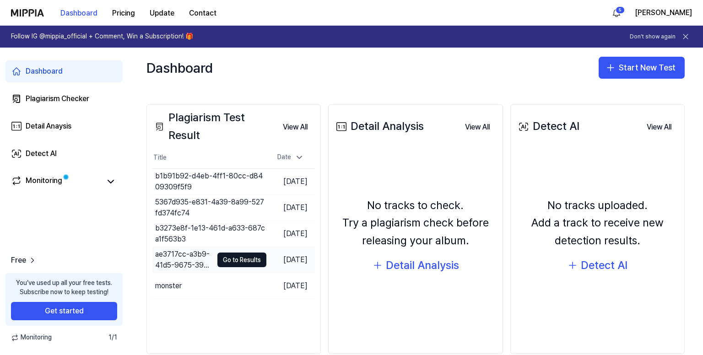
click at [209, 263] on td "ae3717cc-a3b9-41d5-9675-39b5ef6d36f8 Go to Results" at bounding box center [209, 260] width 114 height 26
click at [237, 291] on button "Go to Results" at bounding box center [241, 286] width 49 height 15
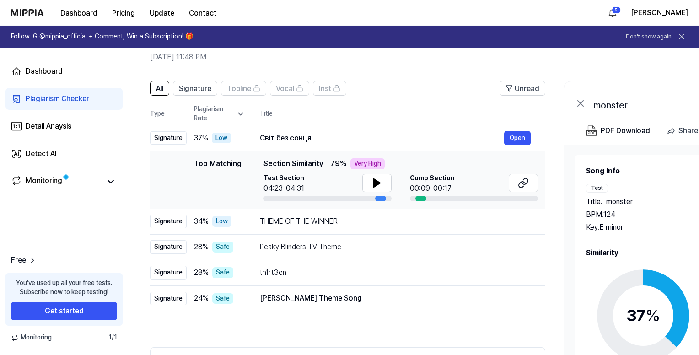
scroll to position [0, 0]
